Goal: Information Seeking & Learning: Learn about a topic

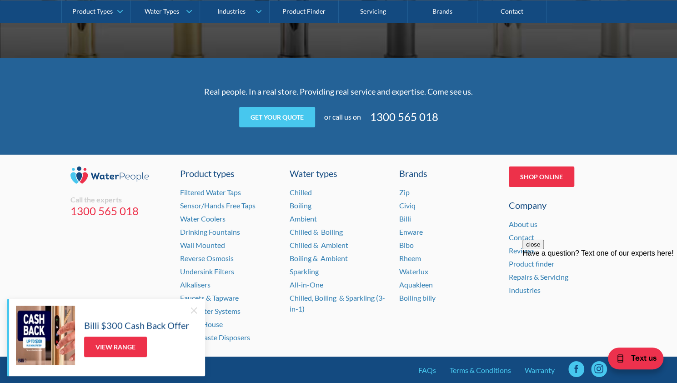
scroll to position [1846, 0]
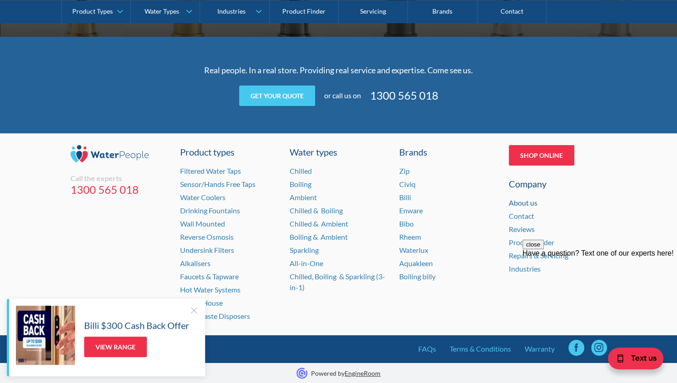
click at [528, 200] on link "About us" at bounding box center [522, 202] width 29 height 9
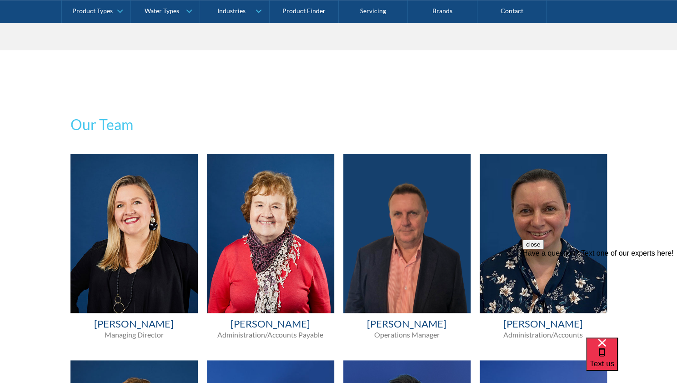
scroll to position [485, 0]
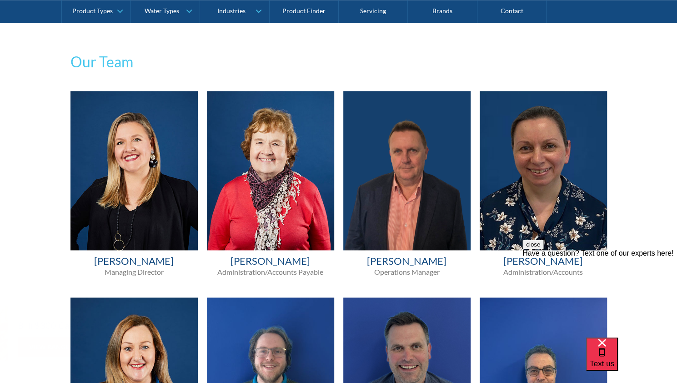
click at [138, 260] on h4 "Melissa Croxford" at bounding box center [133, 260] width 127 height 13
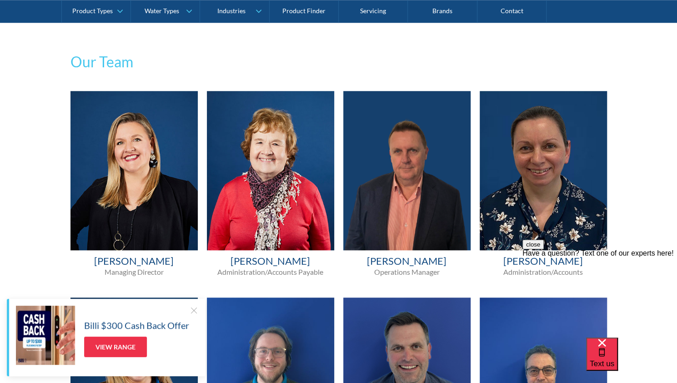
click at [194, 309] on div at bounding box center [193, 309] width 9 height 9
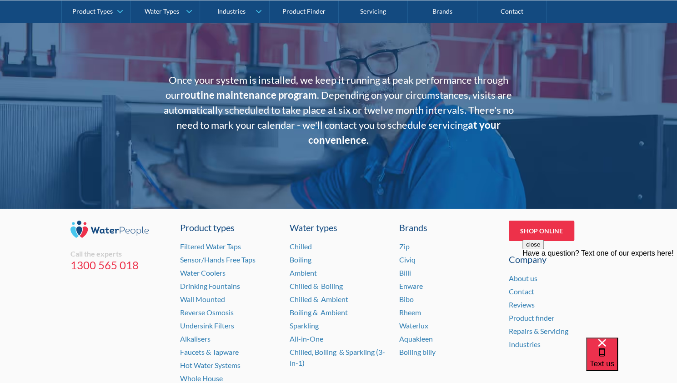
scroll to position [1859, 0]
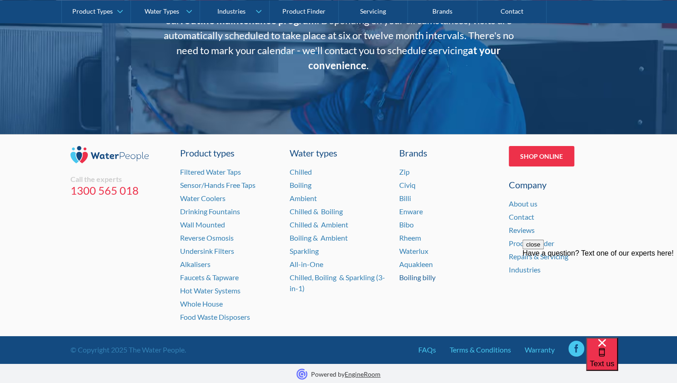
click at [423, 273] on link "Boiling billy" at bounding box center [417, 277] width 36 height 9
click at [407, 180] on link "Civiq" at bounding box center [407, 184] width 16 height 9
click at [415, 275] on link "Boiling billy" at bounding box center [417, 277] width 36 height 9
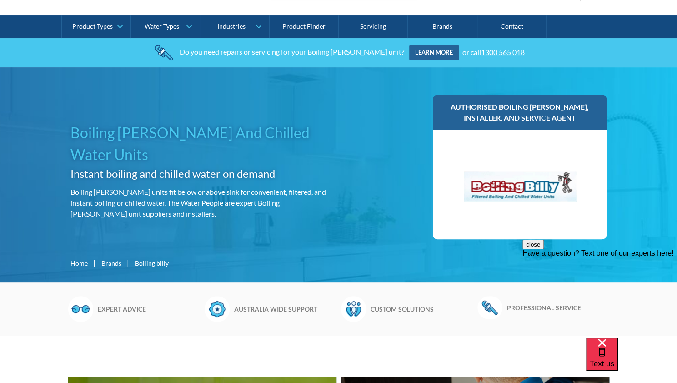
scroll to position [51, 0]
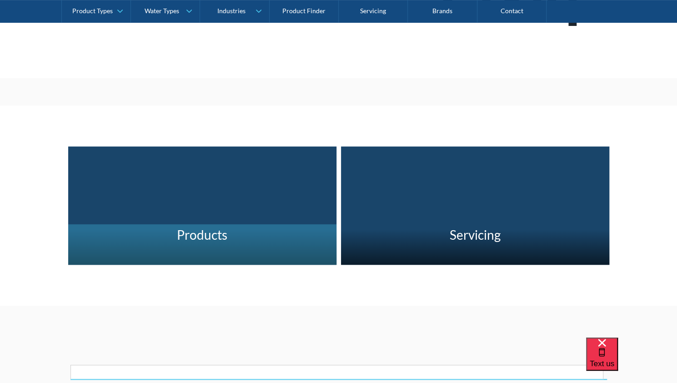
scroll to position [201, 0]
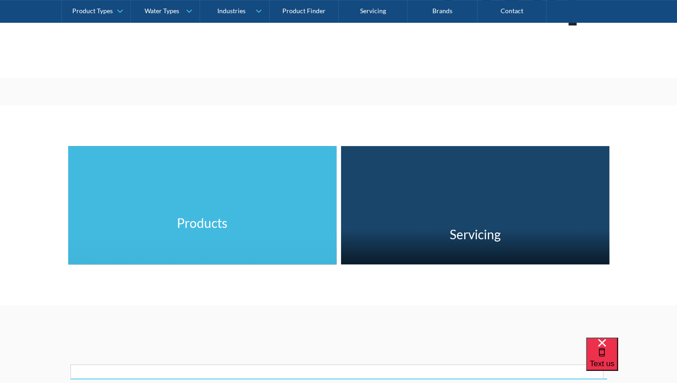
click at [197, 231] on h3 "Products" at bounding box center [202, 222] width 50 height 19
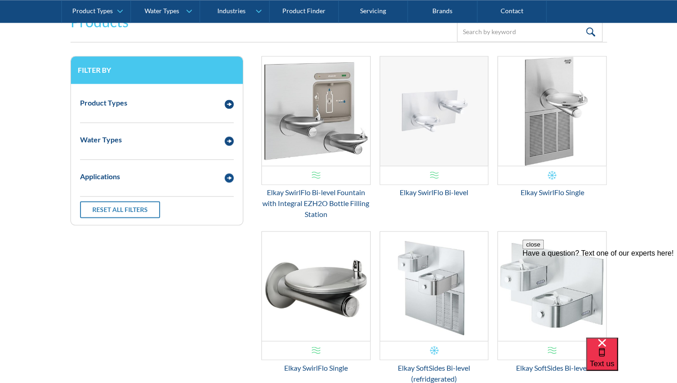
scroll to position [691, 0]
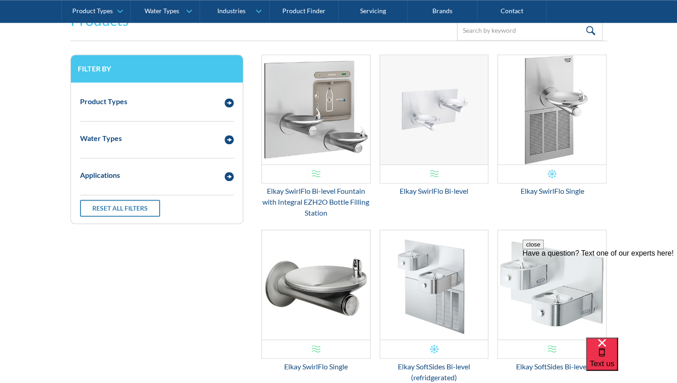
scroll to position [201, 0]
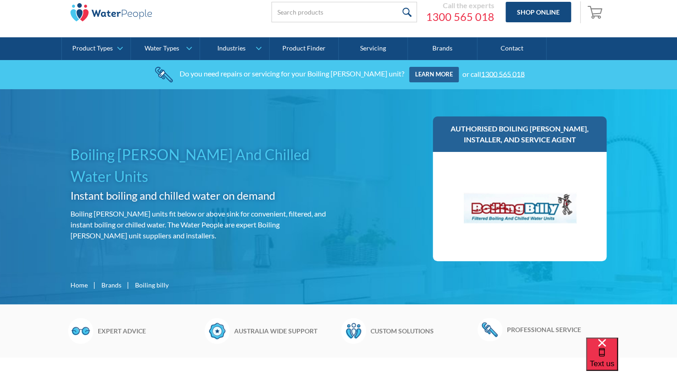
scroll to position [33, 0]
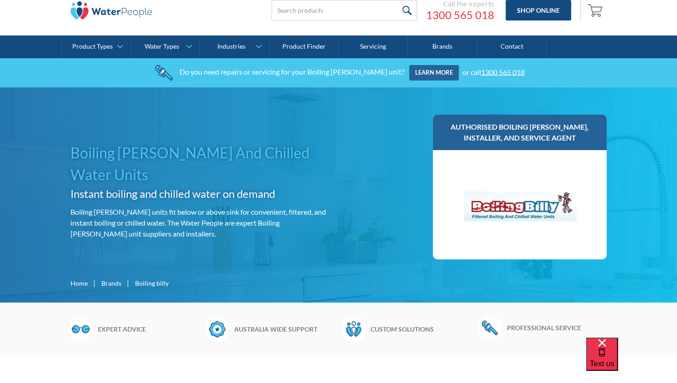
click at [150, 287] on div "Boiling billy" at bounding box center [152, 283] width 34 height 10
click at [150, 286] on div "Boiling billy" at bounding box center [152, 283] width 34 height 10
click at [107, 282] on link "Brands" at bounding box center [111, 283] width 20 height 10
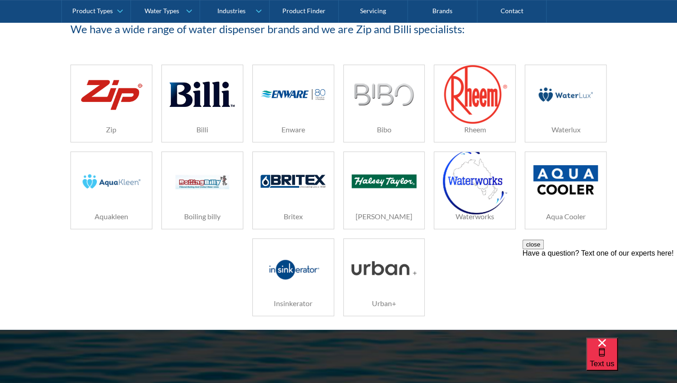
scroll to position [184, 0]
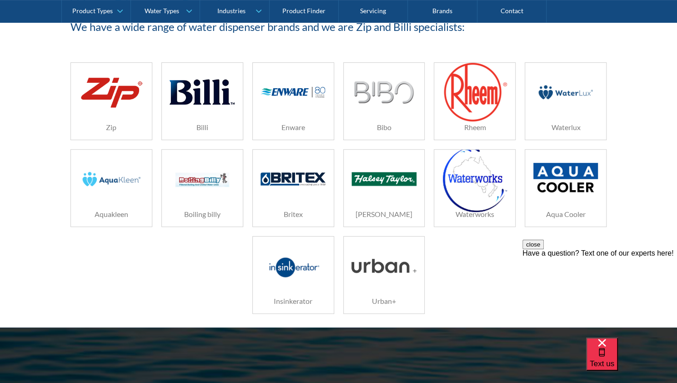
click at [141, 175] on img at bounding box center [111, 178] width 65 height 43
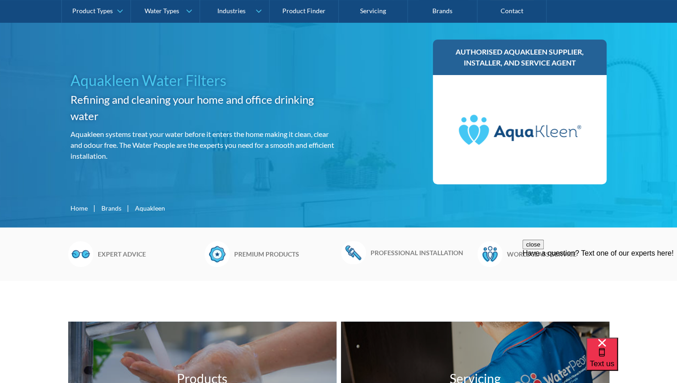
click at [264, 253] on h6 "Premium products" at bounding box center [285, 254] width 102 height 10
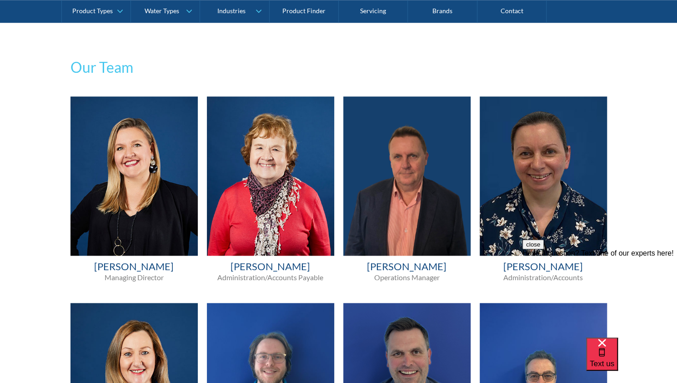
drag, startPoint x: 173, startPoint y: 267, endPoint x: 94, endPoint y: 264, distance: 79.1
click at [94, 264] on h4 "Melissa Croxford" at bounding box center [133, 266] width 127 height 13
copy h4 "Melissa Croxford"
